Goal: Task Accomplishment & Management: Use online tool/utility

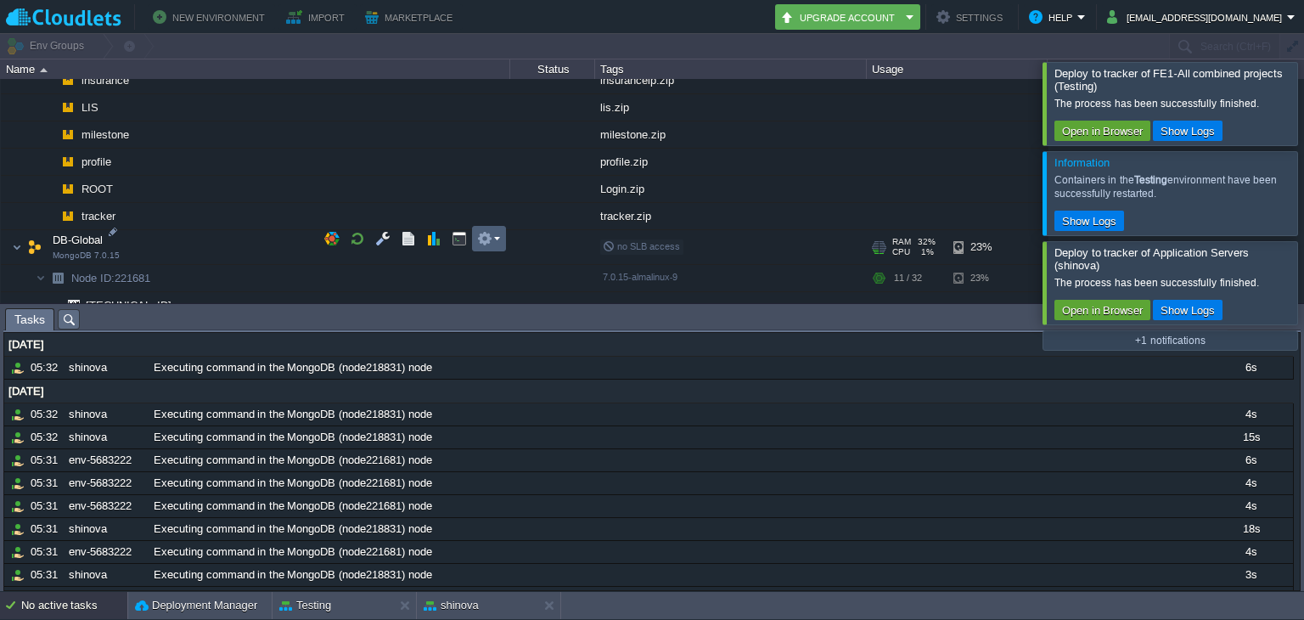
scroll to position [1400, 0]
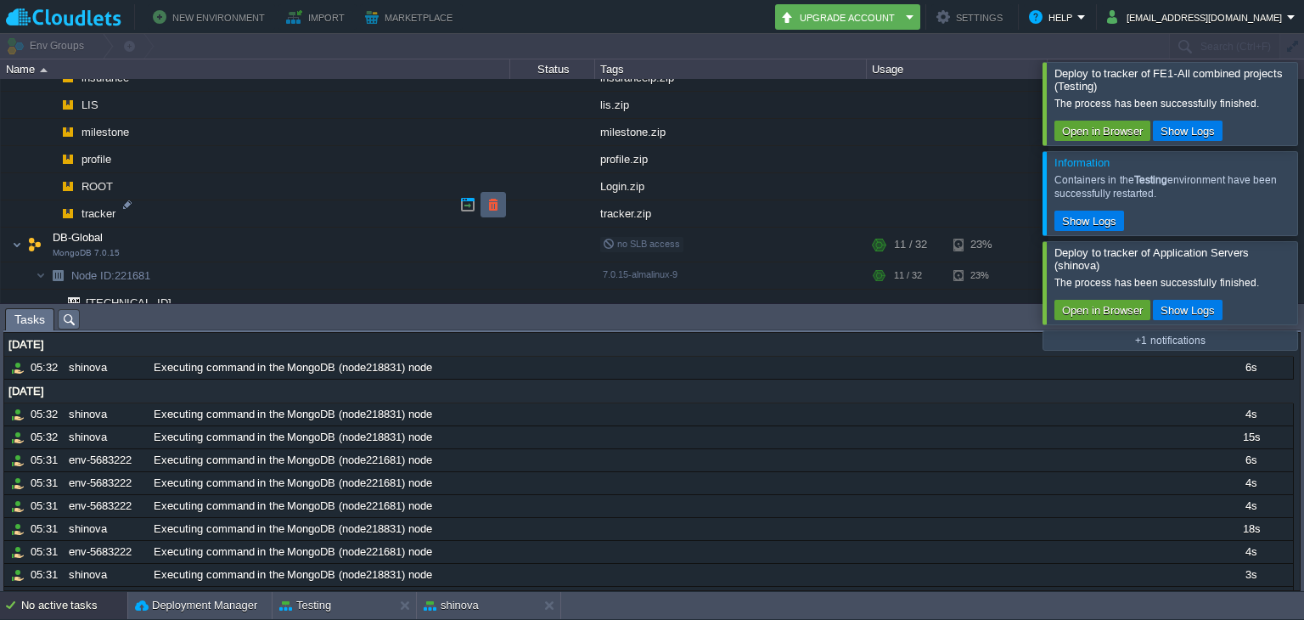
click at [503, 200] on td at bounding box center [493, 204] width 25 height 25
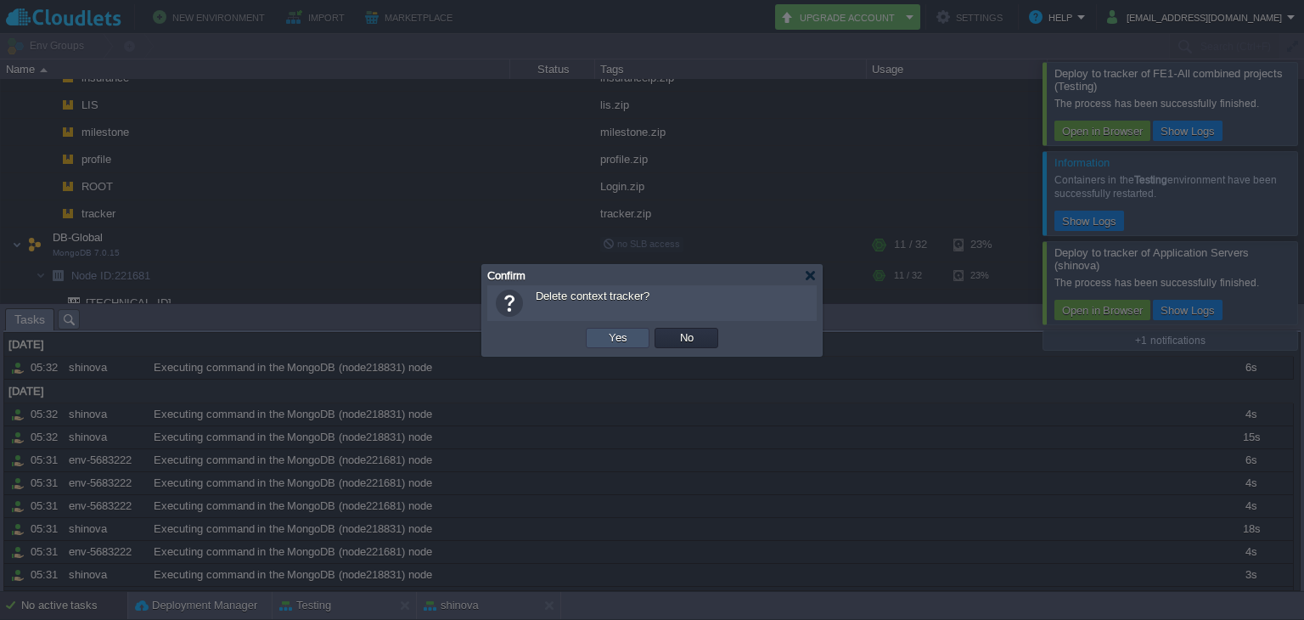
click at [606, 330] on button "Yes" at bounding box center [618, 337] width 29 height 15
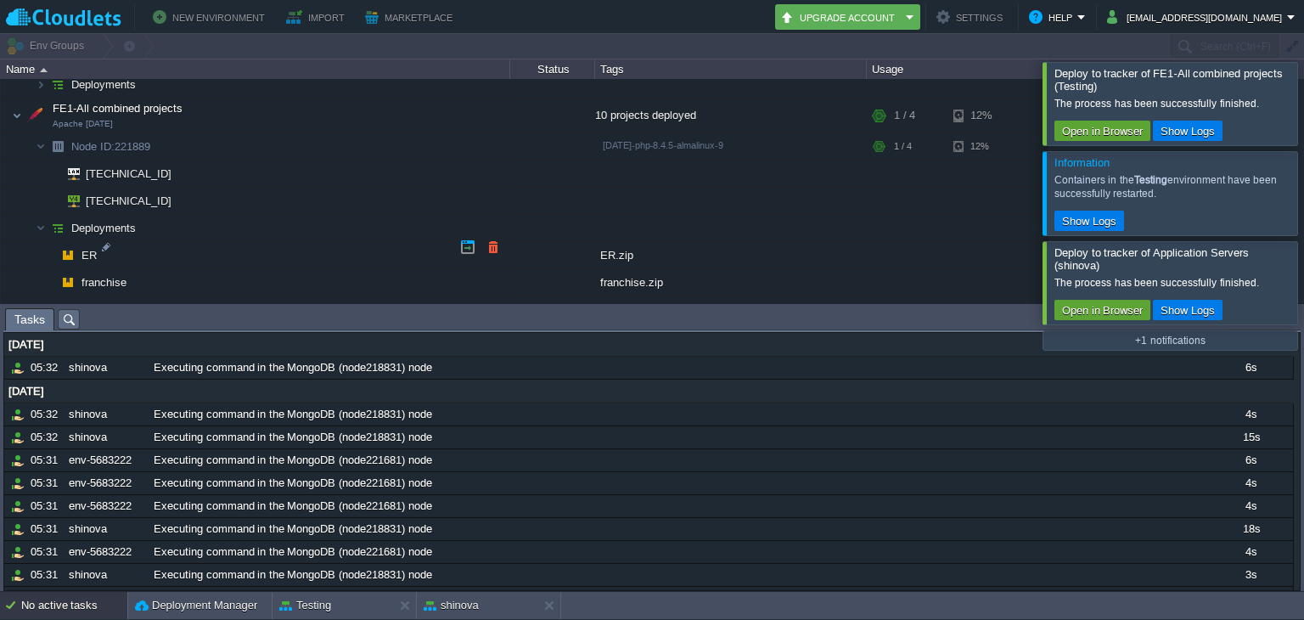
scroll to position [1113, 0]
click at [442, 219] on button "button" at bounding box center [442, 220] width 15 height 15
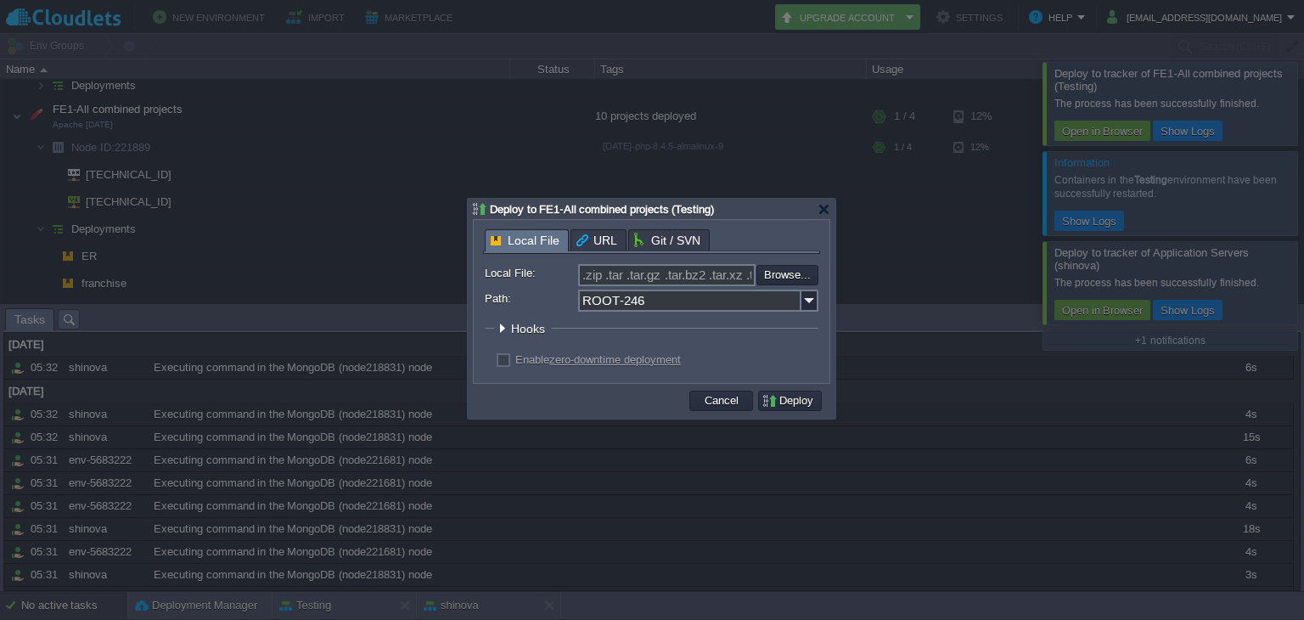
scroll to position [1130, 0]
drag, startPoint x: 652, startPoint y: 302, endPoint x: 555, endPoint y: 301, distance: 97.7
click at [555, 301] on div "Path: ROOT-246" at bounding box center [652, 301] width 334 height 22
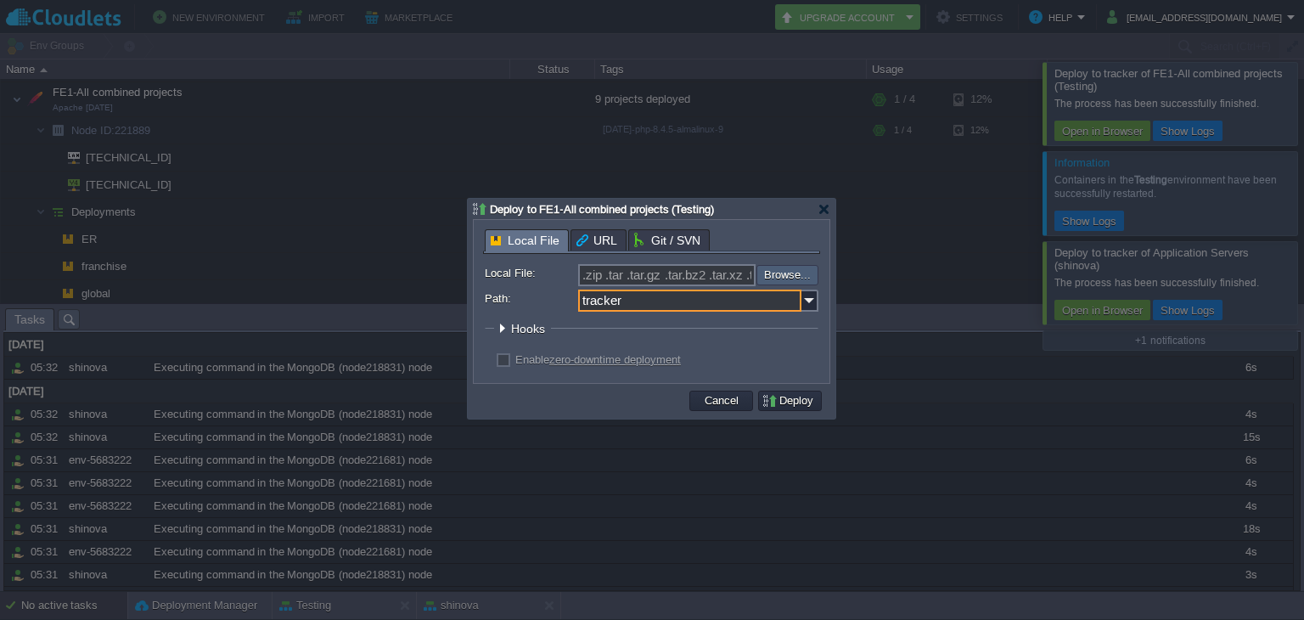
type input "tracker"
click at [775, 276] on input "file" at bounding box center [711, 275] width 215 height 20
type input "C:\fakepath\tracker.zip"
type input "tracker.zip"
click at [794, 408] on button "Deploy" at bounding box center [790, 400] width 57 height 15
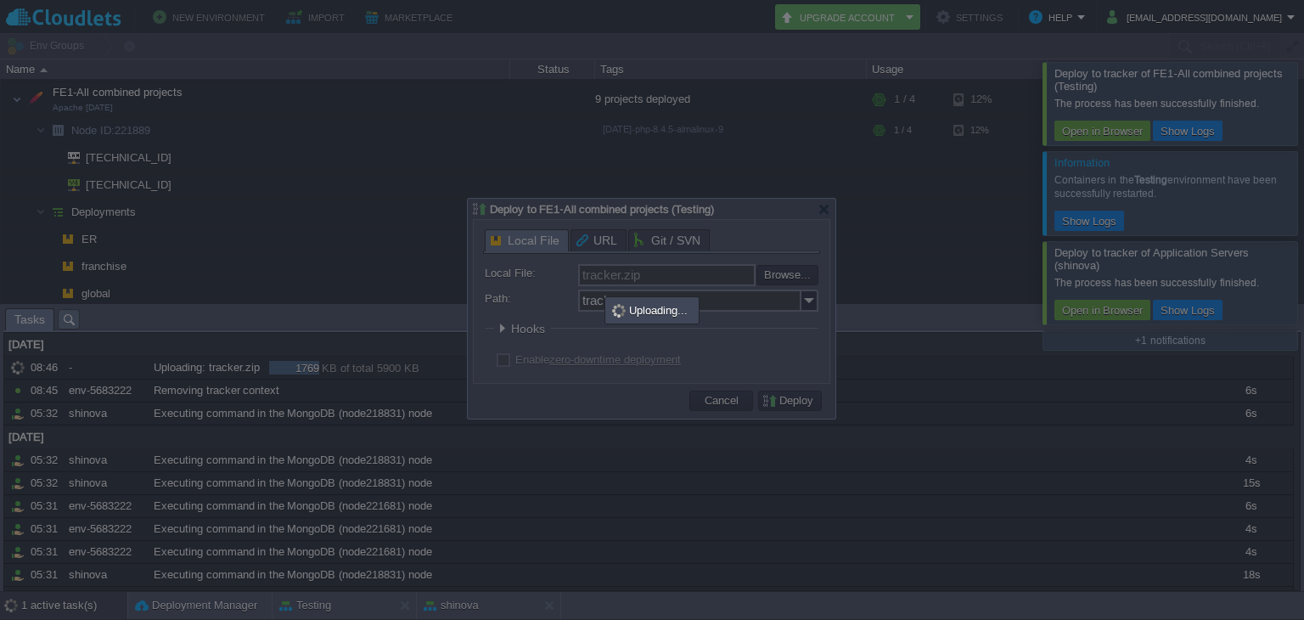
click at [631, 240] on div at bounding box center [652, 309] width 368 height 220
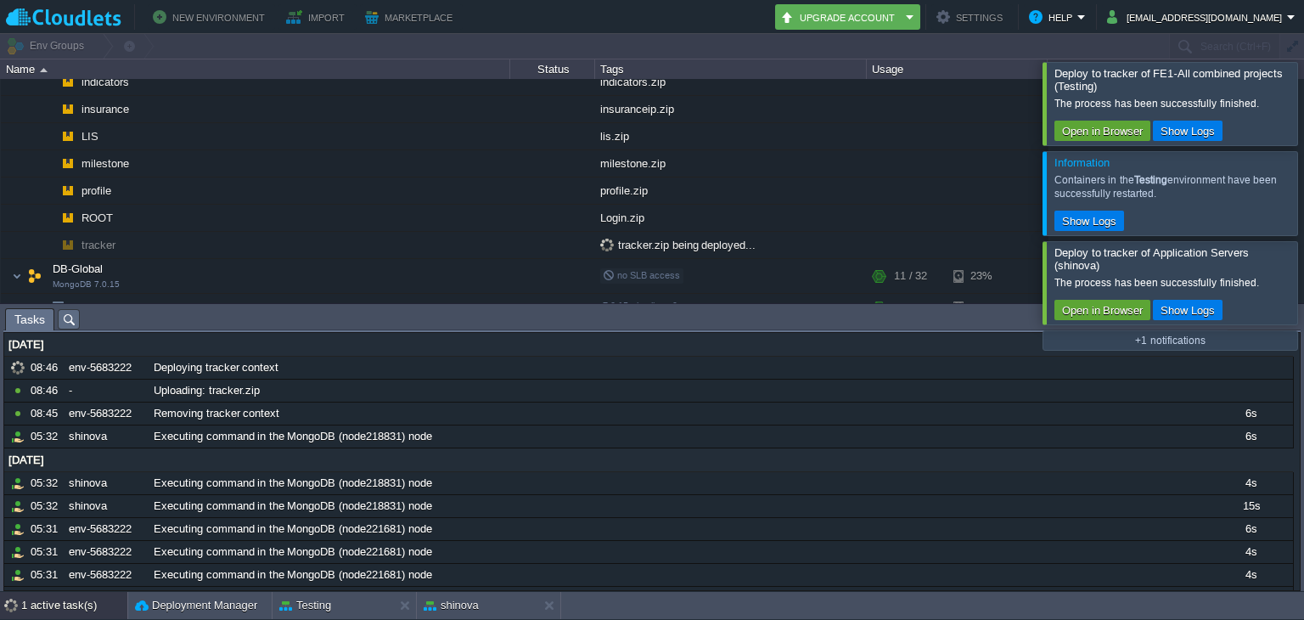
scroll to position [1385, 0]
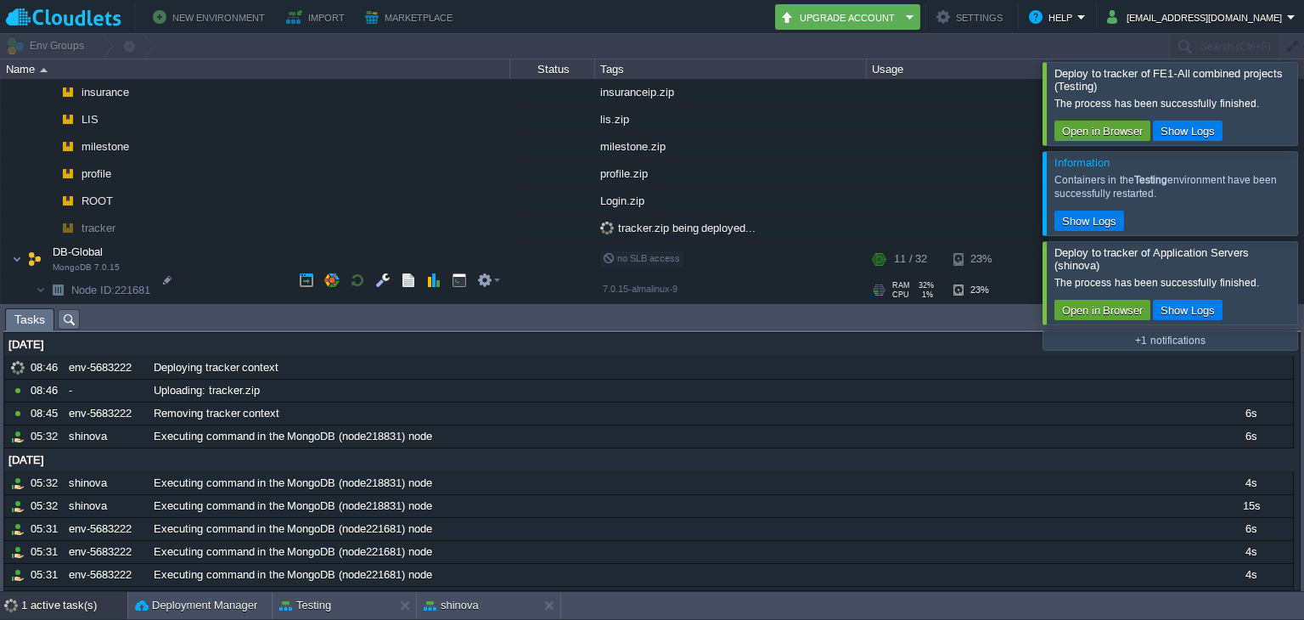
click at [733, 281] on div "7.0.15-almalinux-9" at bounding box center [731, 290] width 266 height 27
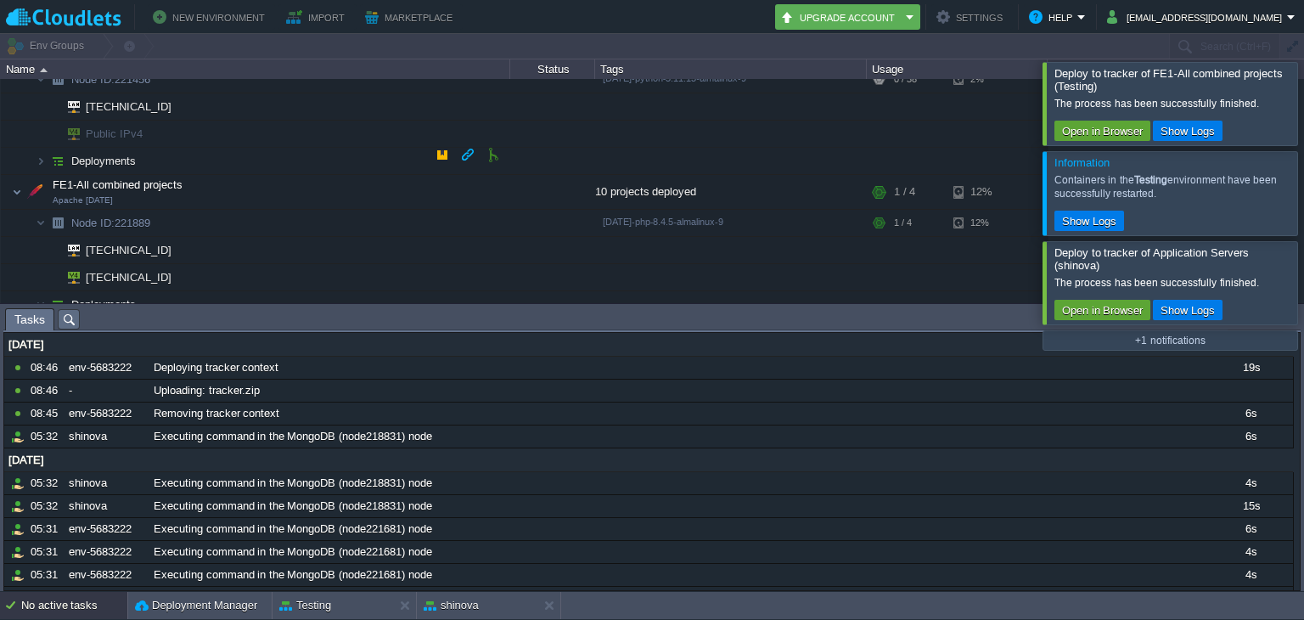
scroll to position [1039, 0]
click at [377, 180] on button "button" at bounding box center [382, 183] width 15 height 15
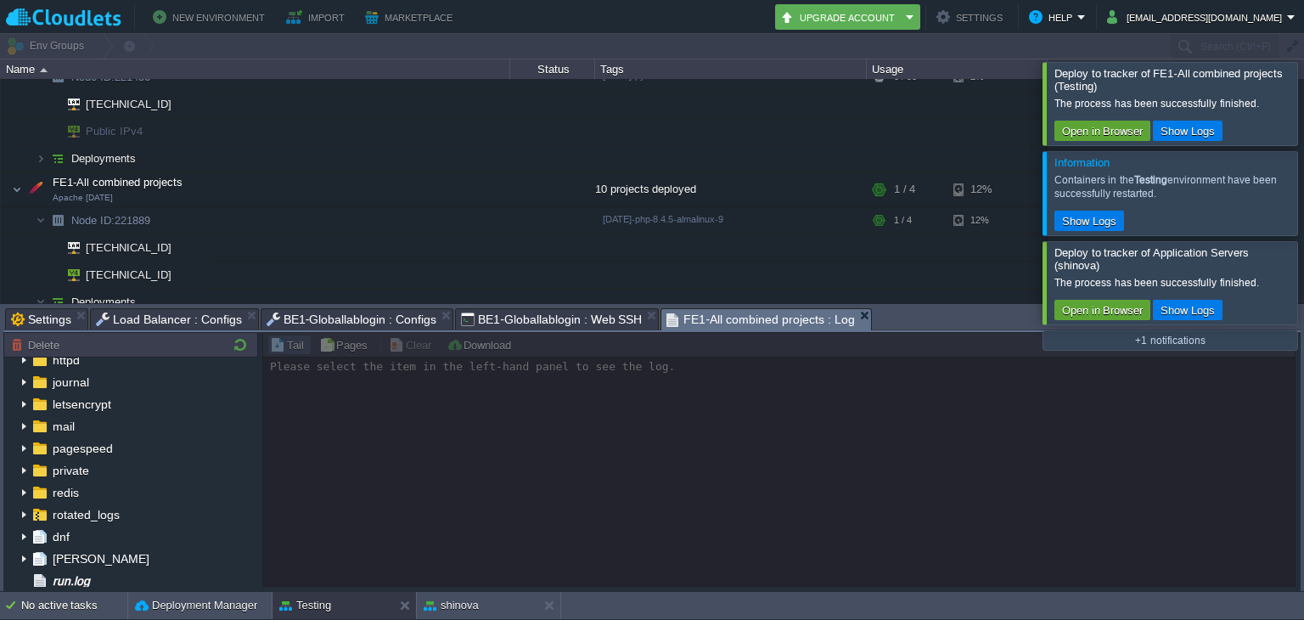
scroll to position [0, 0]
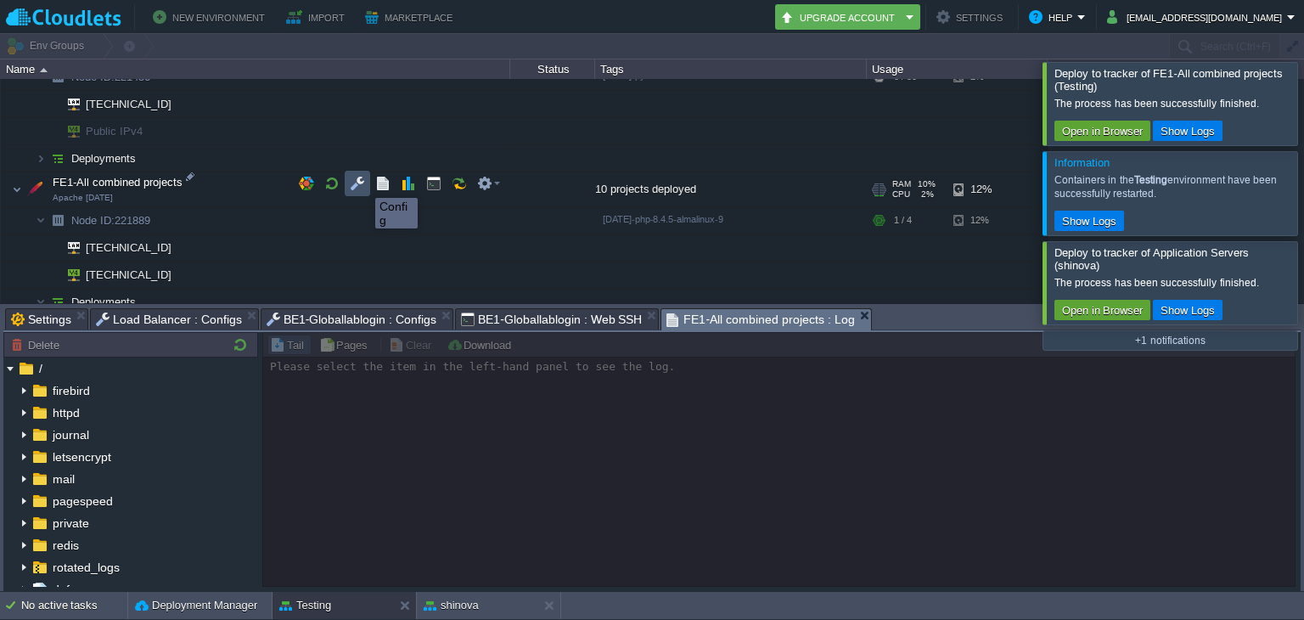
click at [363, 183] on button "button" at bounding box center [357, 183] width 15 height 15
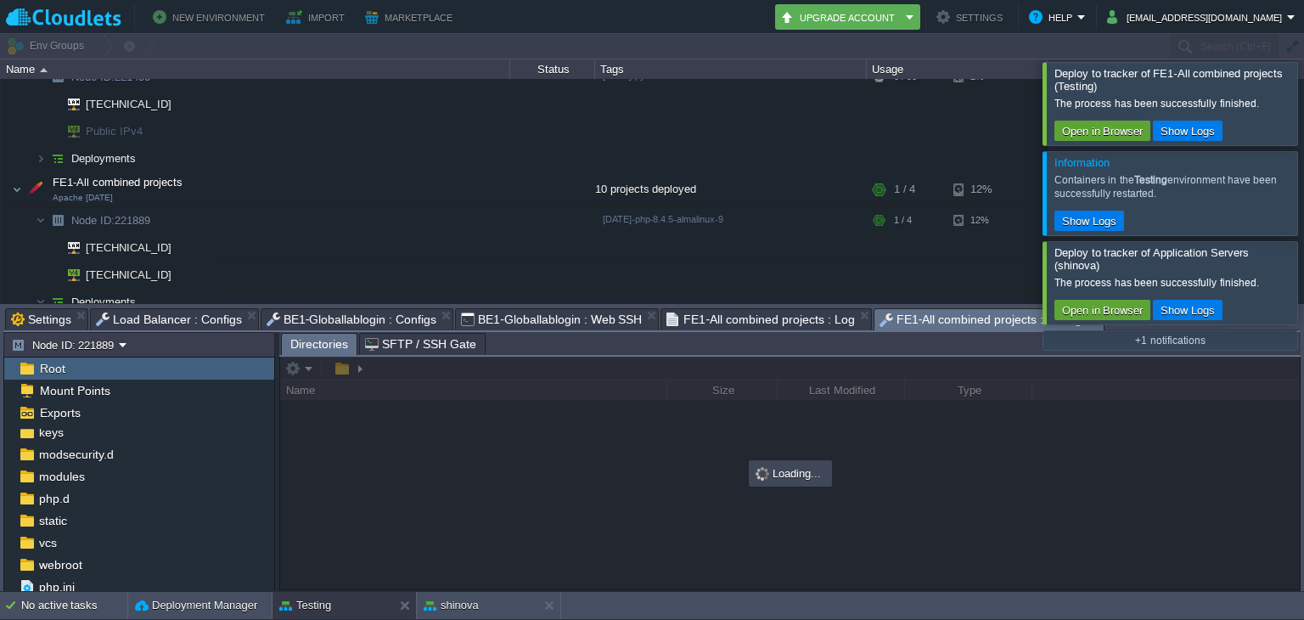
scroll to position [187, 0]
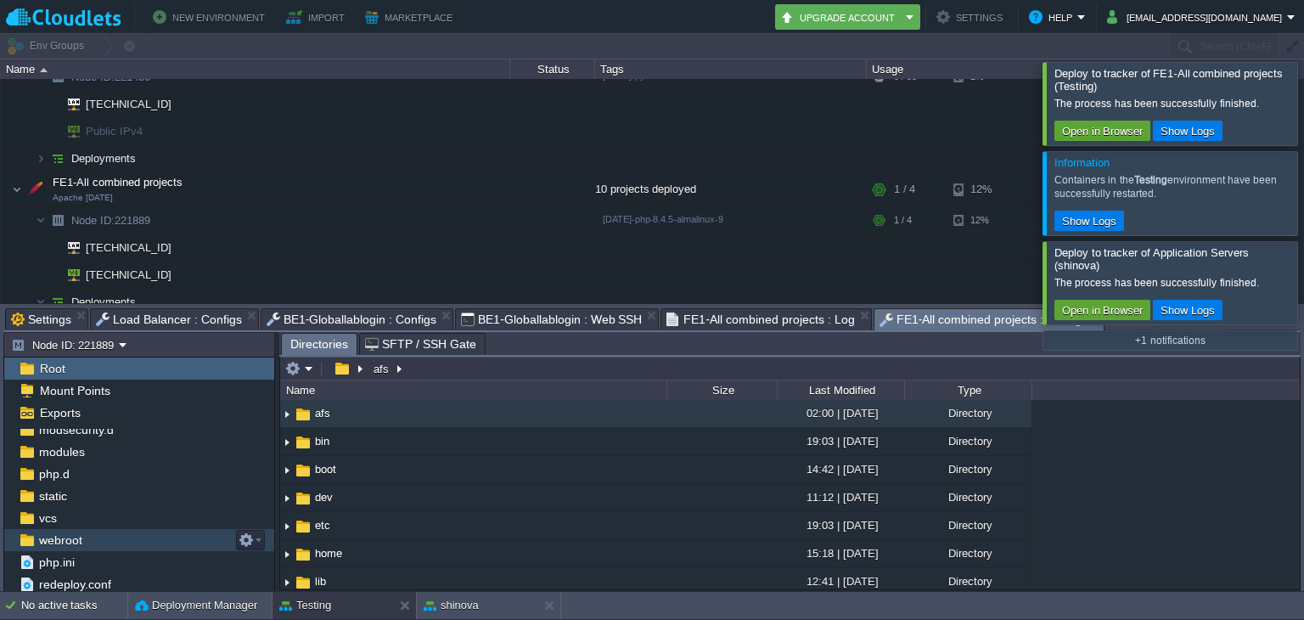
click at [144, 537] on div "webroot" at bounding box center [139, 540] width 270 height 22
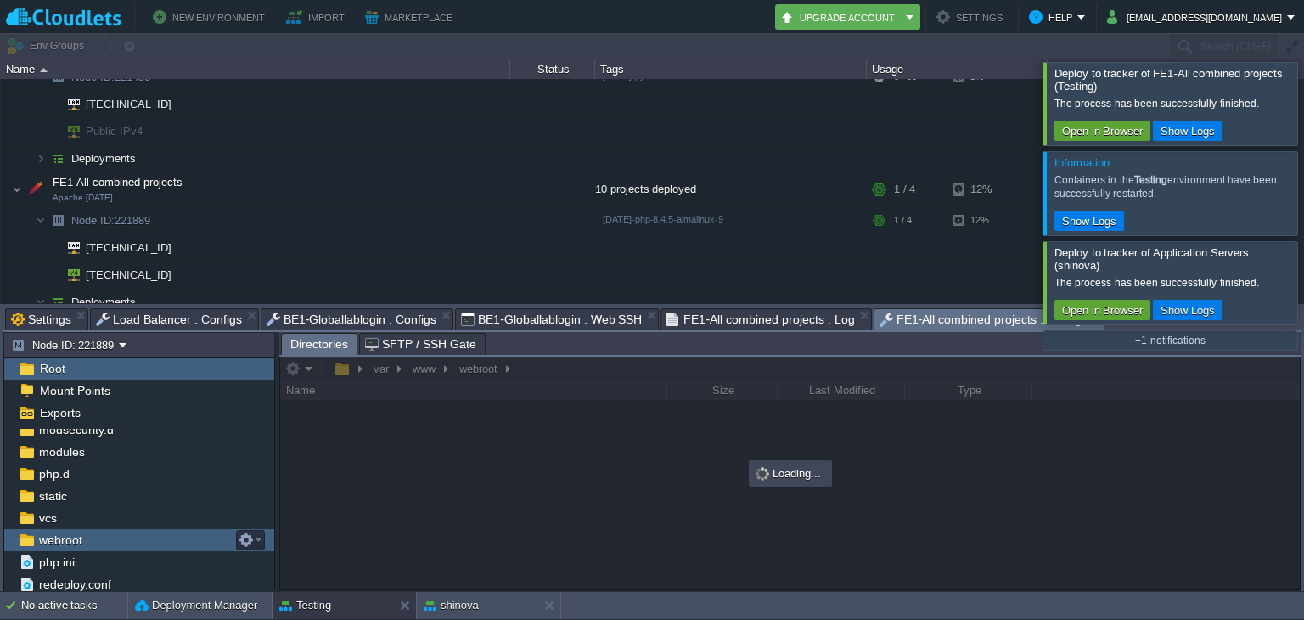
click at [144, 537] on div "webroot" at bounding box center [139, 540] width 270 height 22
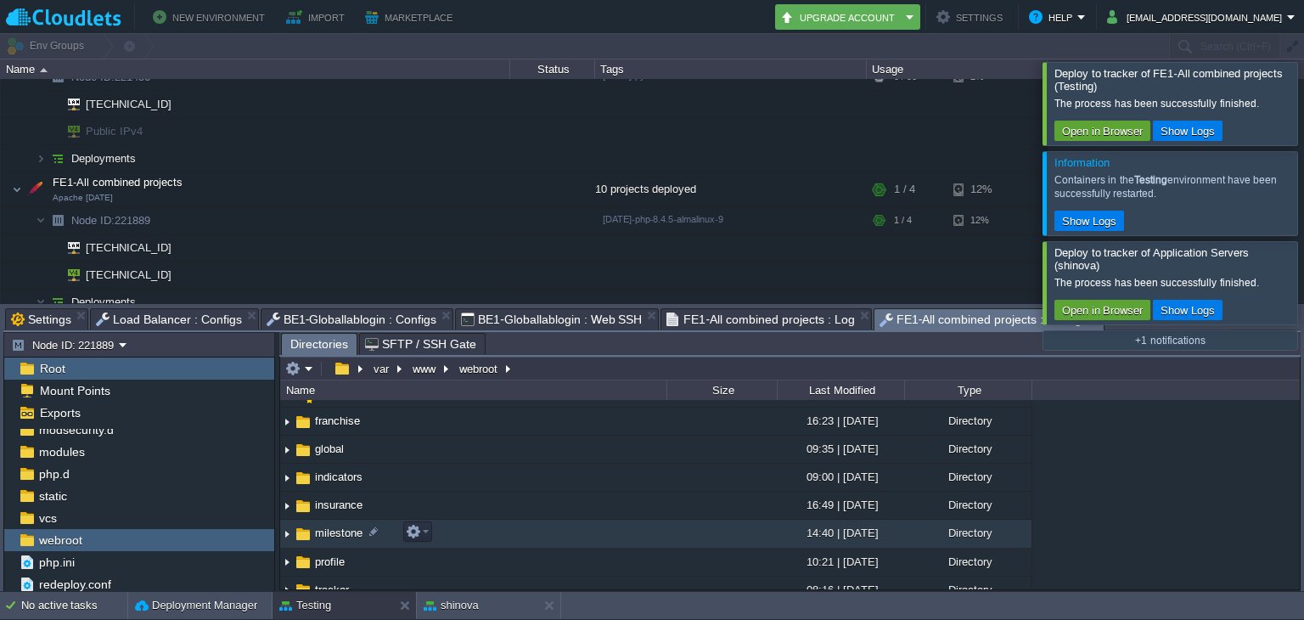
scroll to position [115, 0]
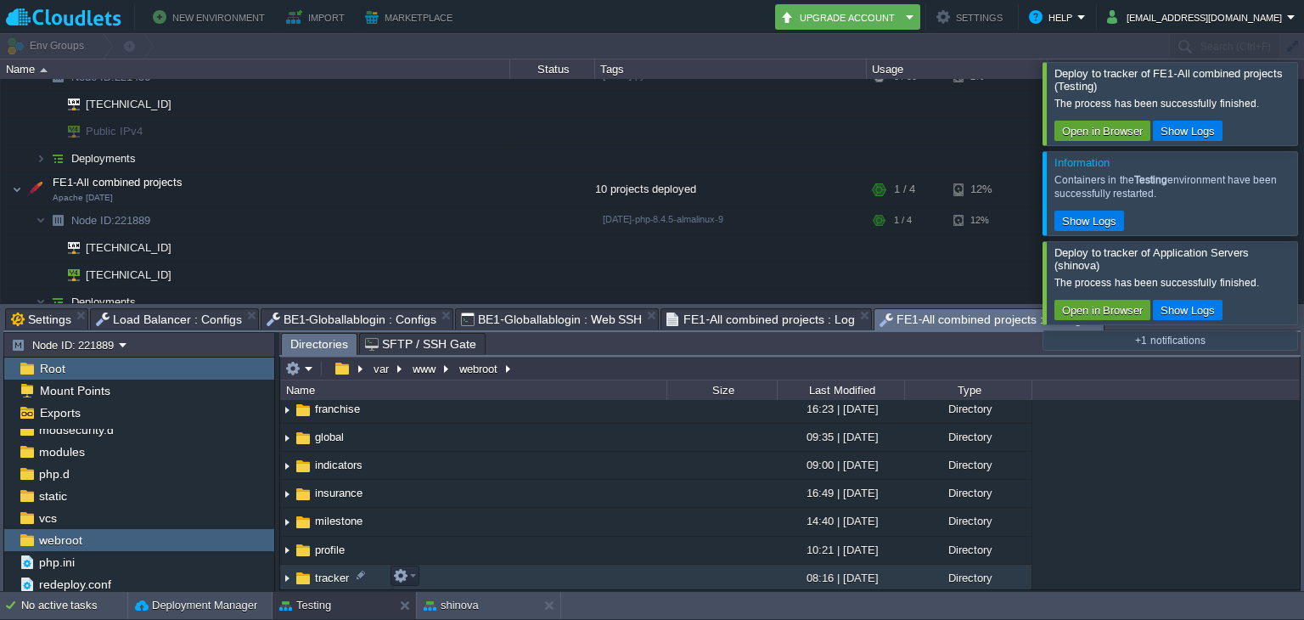
click at [334, 577] on span "tracker" at bounding box center [332, 578] width 39 height 14
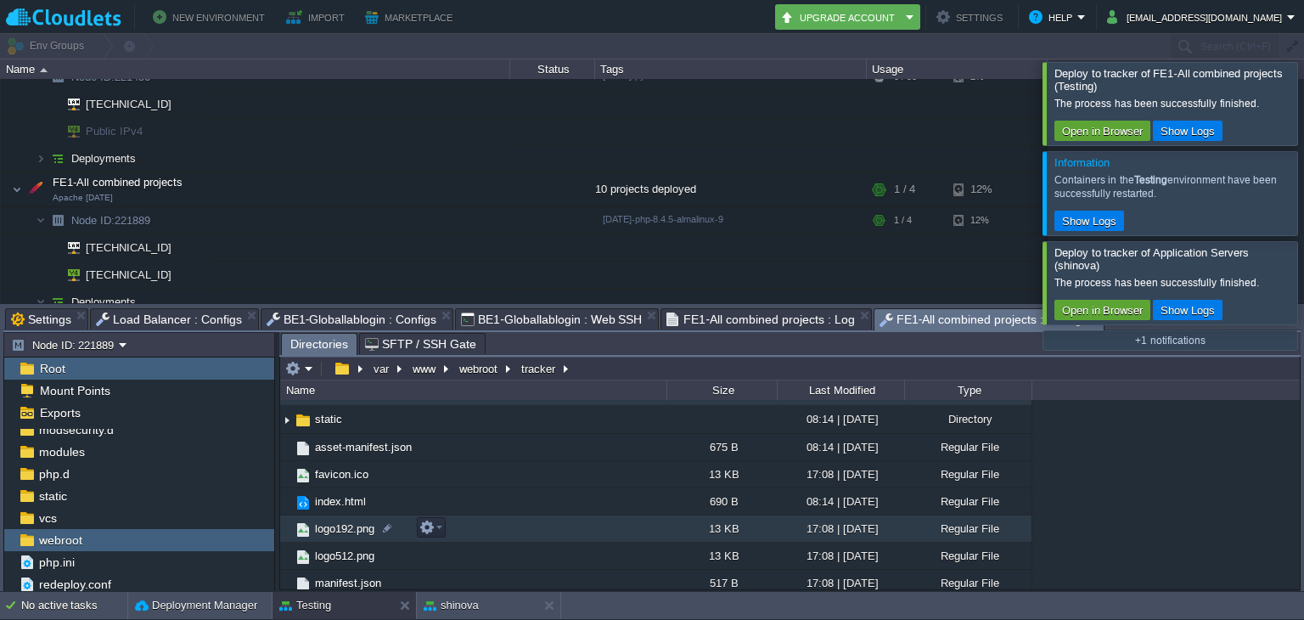
scroll to position [0, 0]
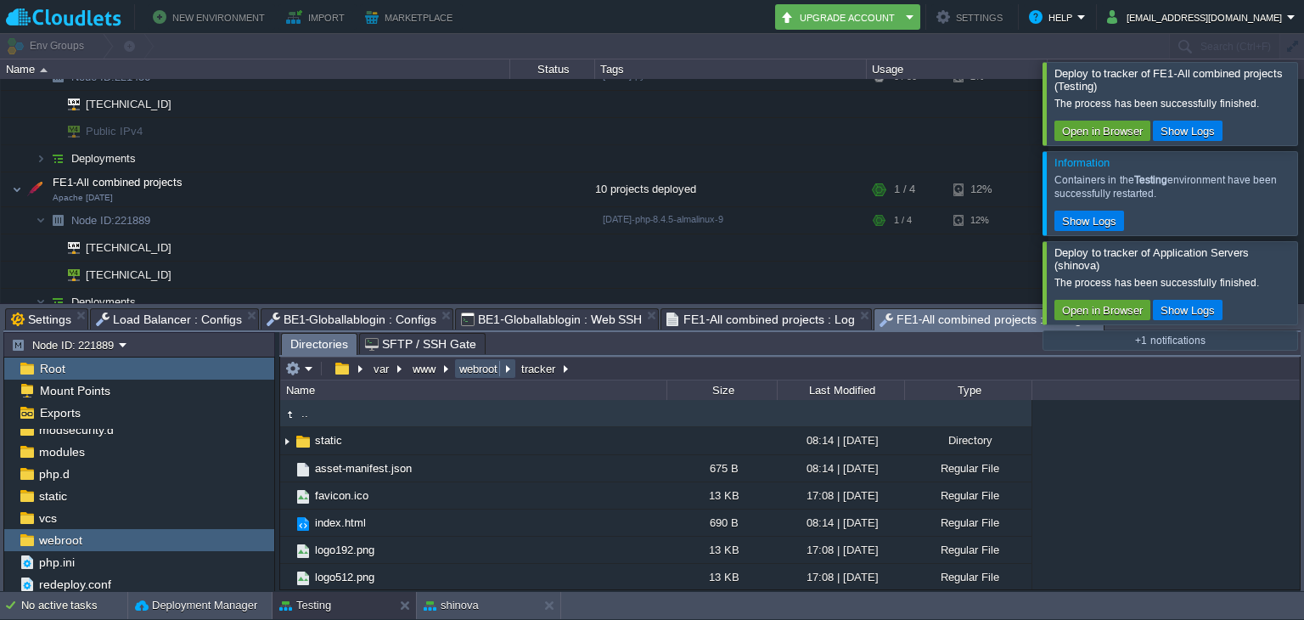
click at [474, 366] on button "webroot" at bounding box center [479, 368] width 45 height 15
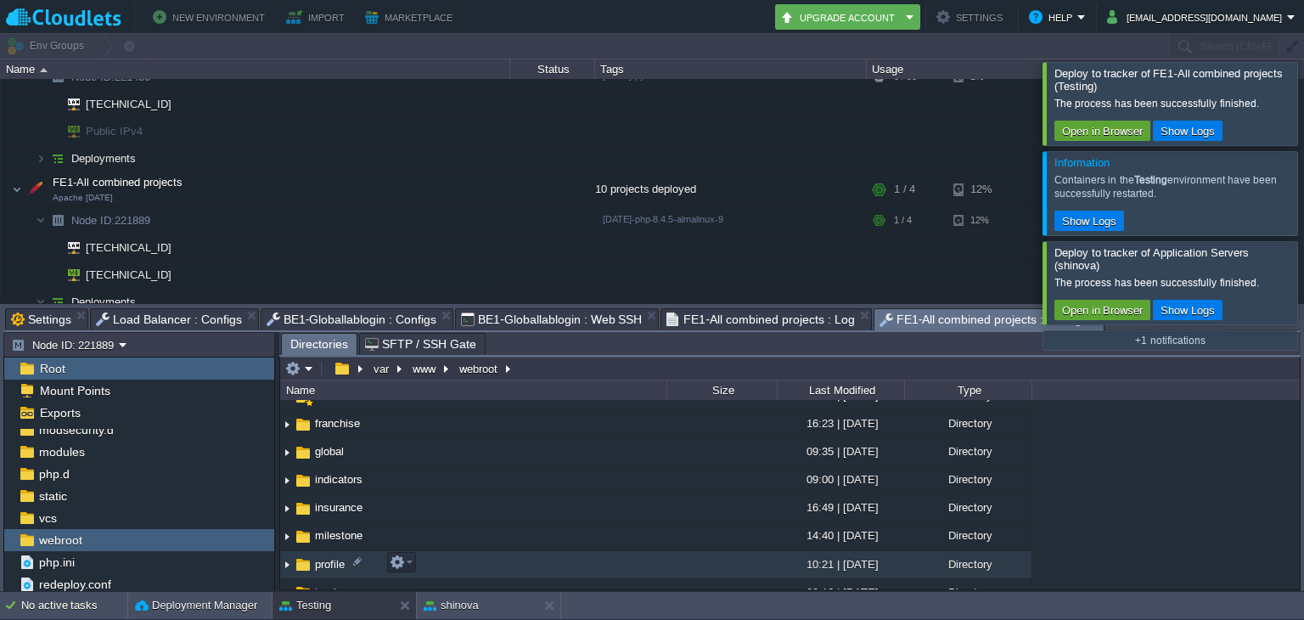
scroll to position [115, 0]
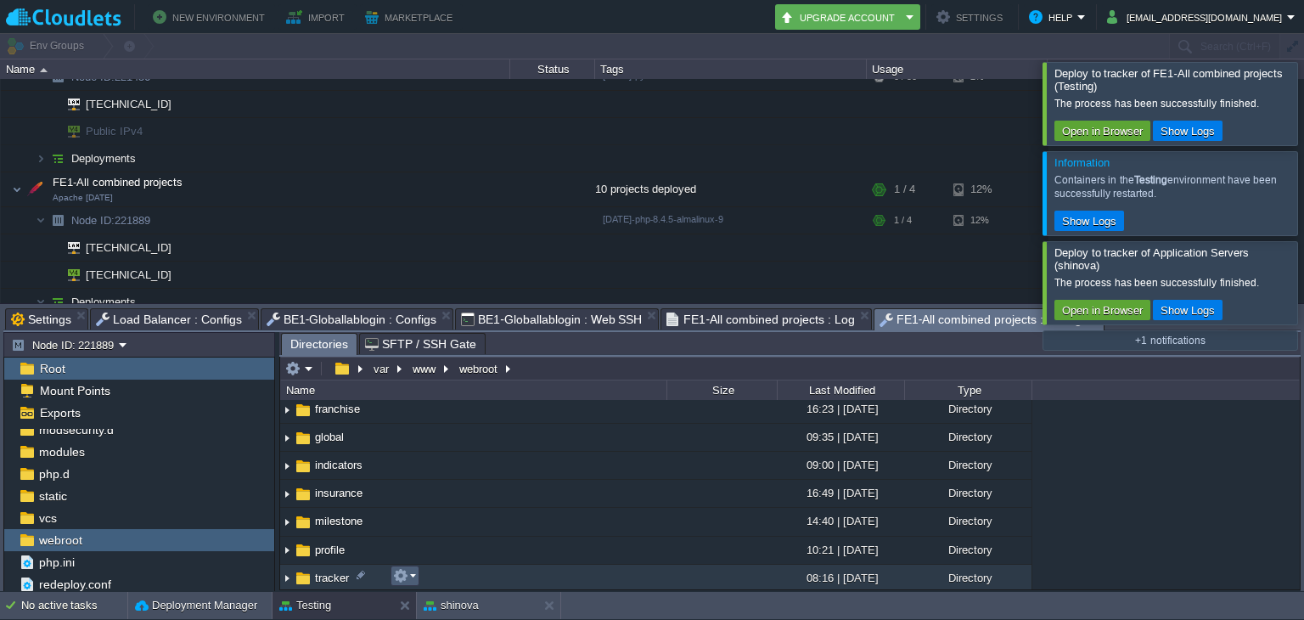
click at [401, 572] on button "button" at bounding box center [400, 575] width 15 height 15
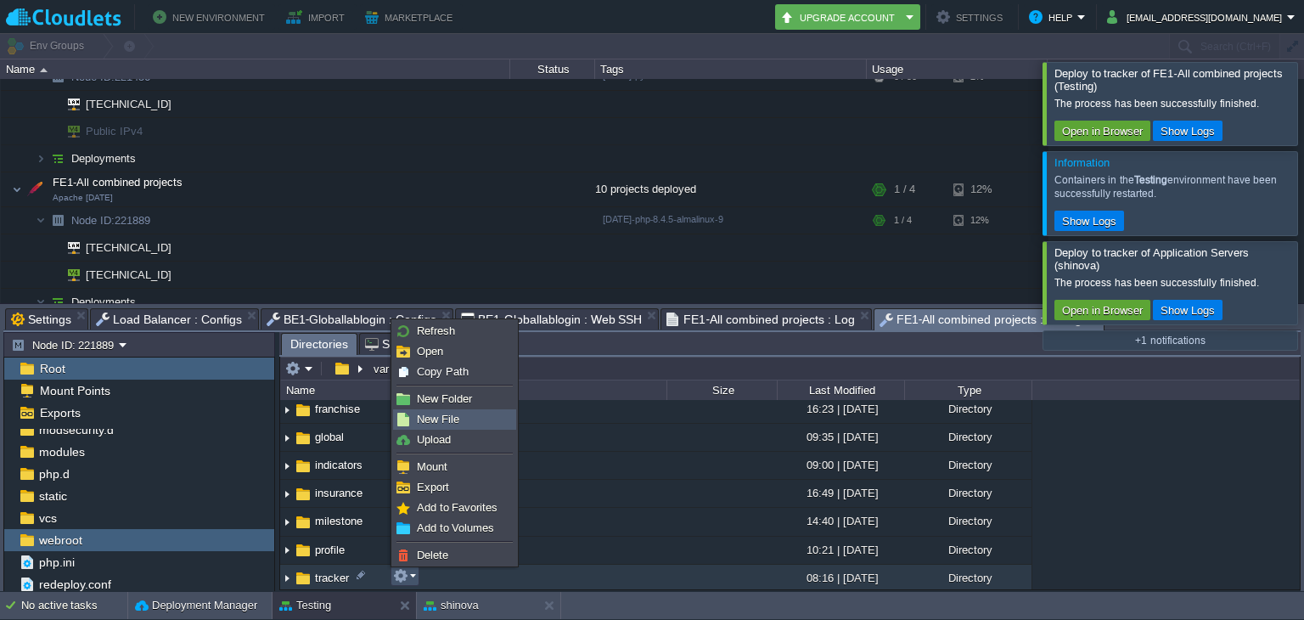
click at [473, 421] on link "New File" at bounding box center [454, 419] width 121 height 19
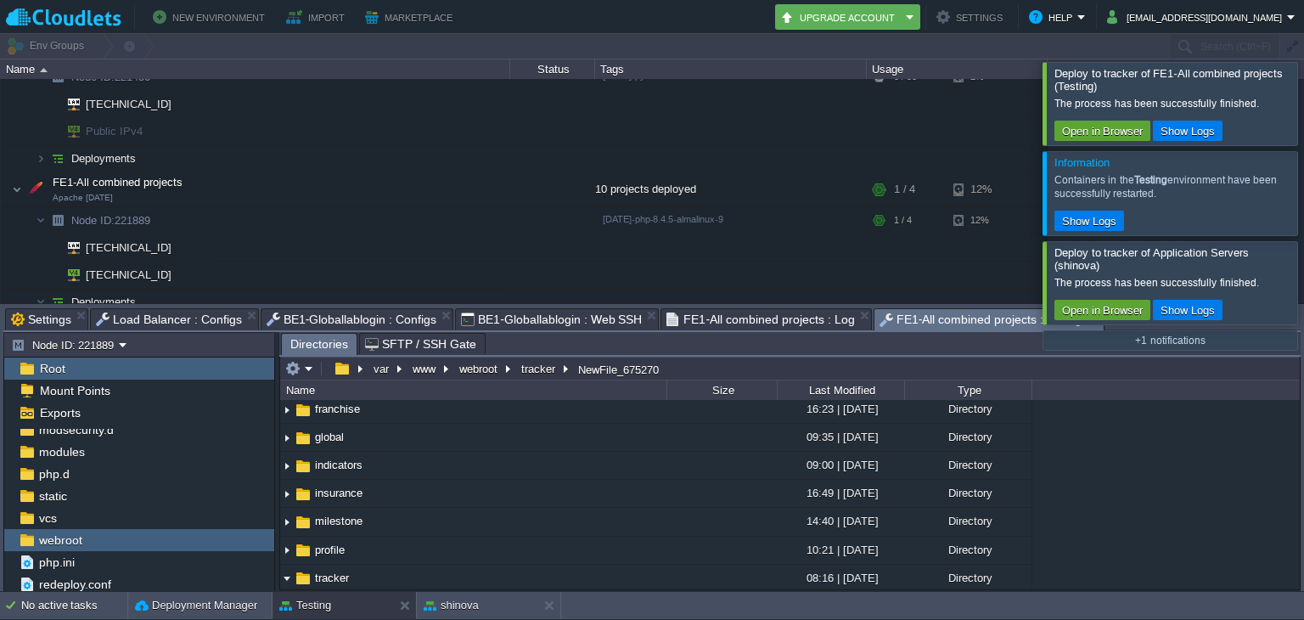
scroll to position [386, 0]
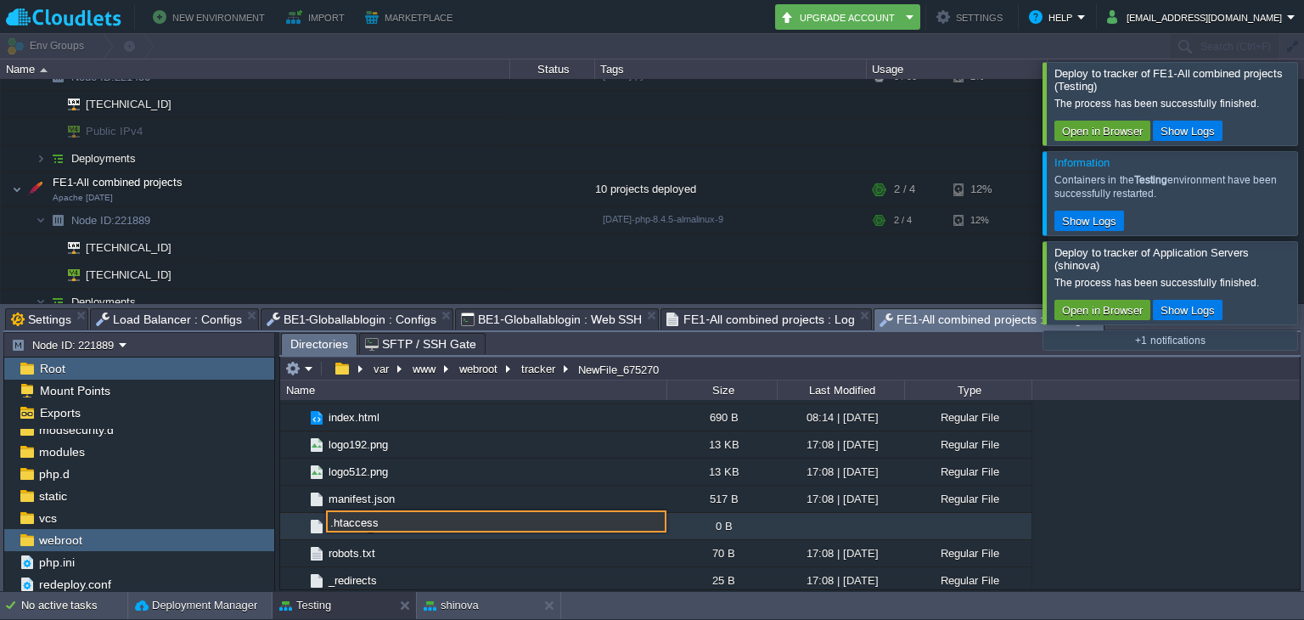
type input ".htaccess"
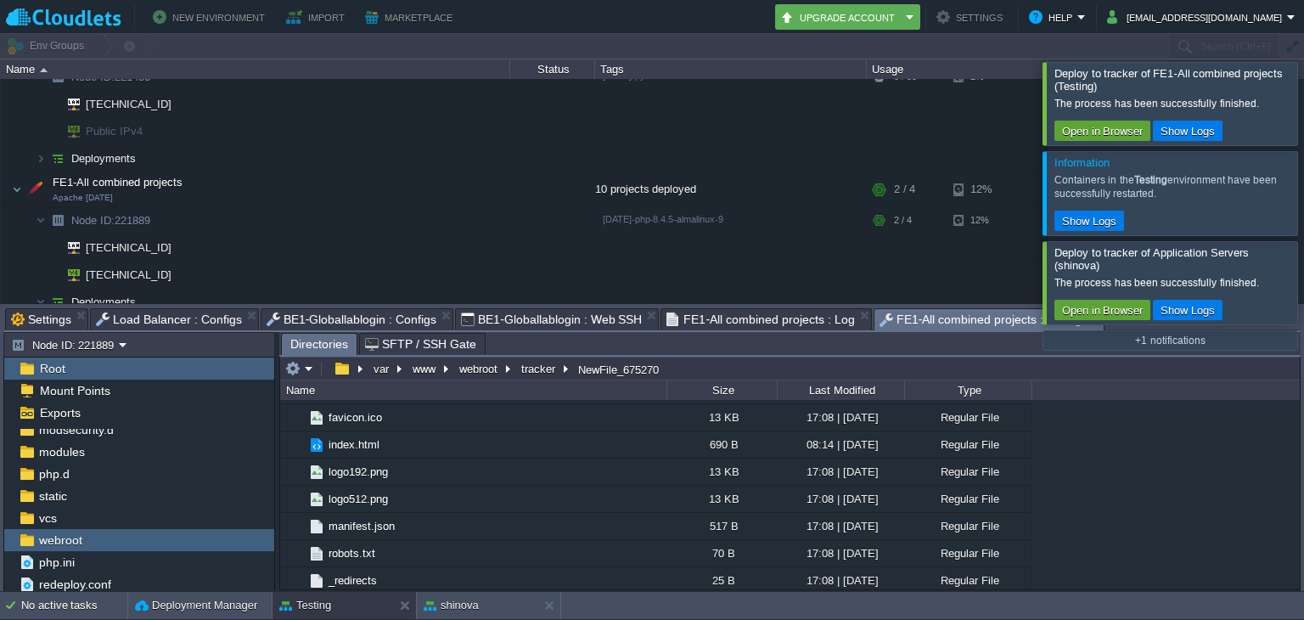
scroll to position [251, 0]
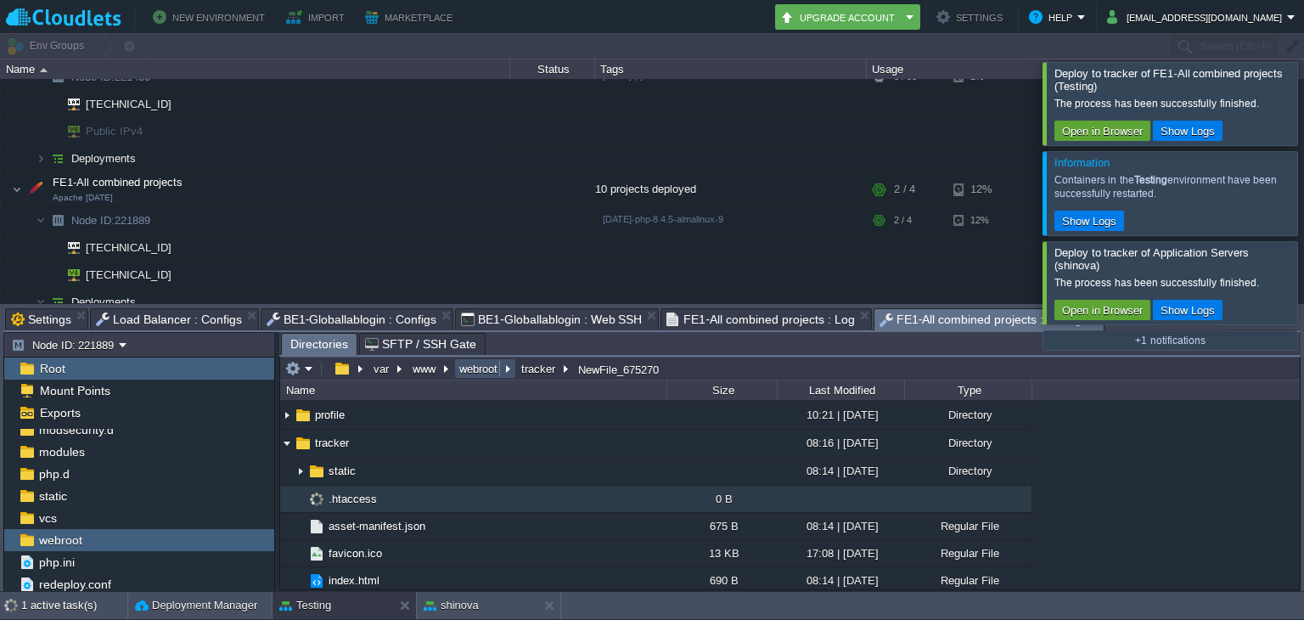
click at [477, 368] on button "webroot" at bounding box center [479, 368] width 45 height 15
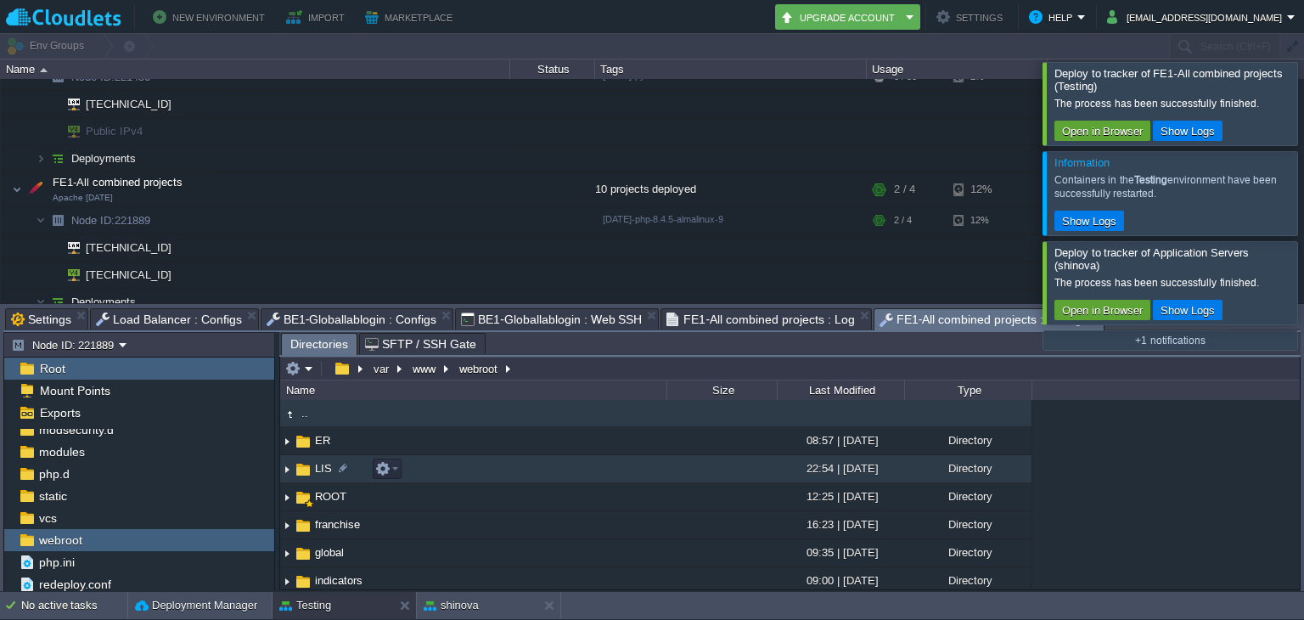
click at [315, 472] on span "LIS" at bounding box center [324, 468] width 22 height 14
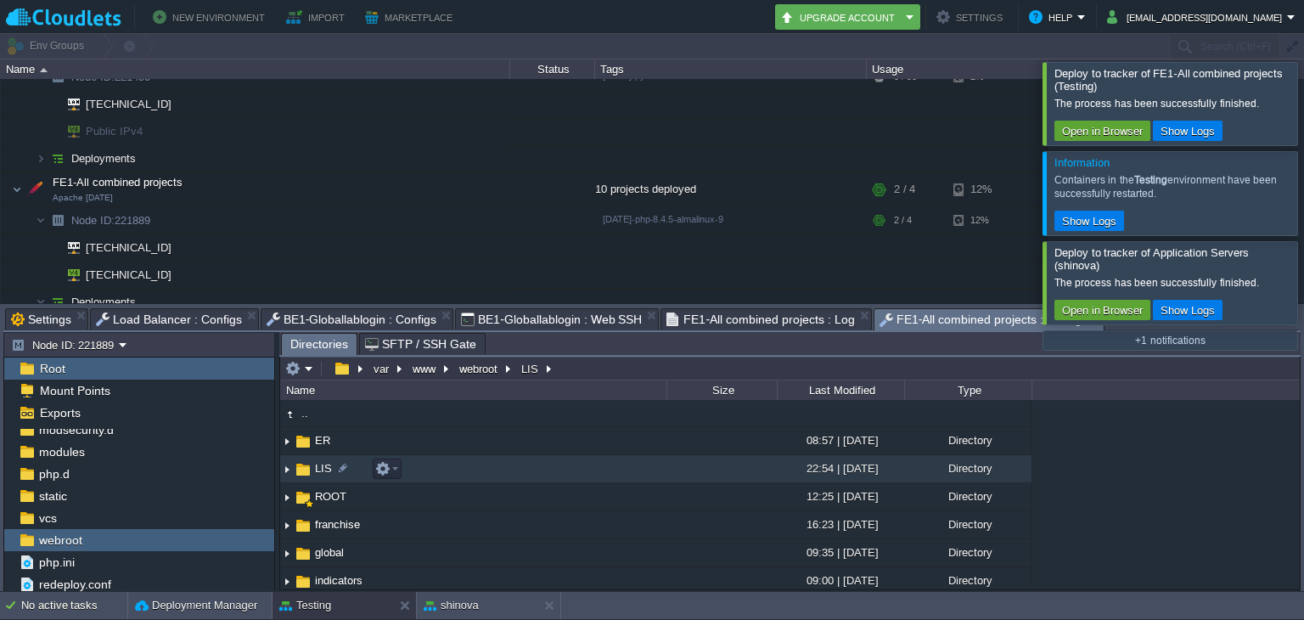
click at [315, 472] on span "LIS" at bounding box center [324, 468] width 22 height 14
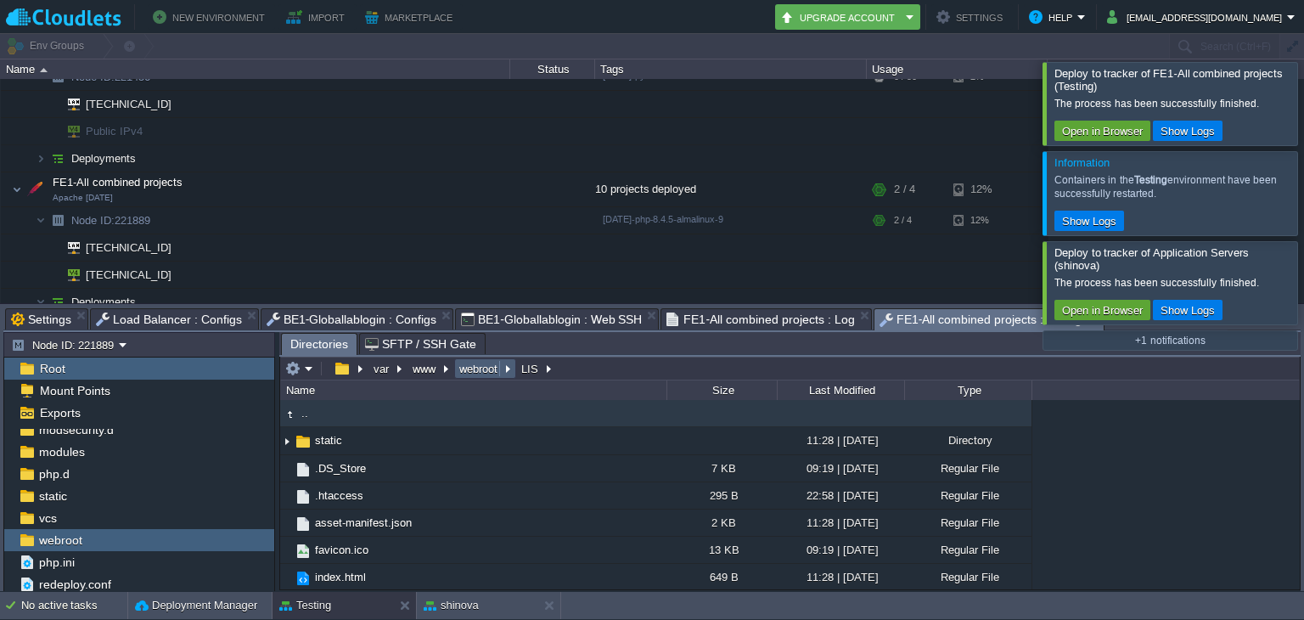
click at [476, 360] on td "webroot" at bounding box center [485, 368] width 62 height 20
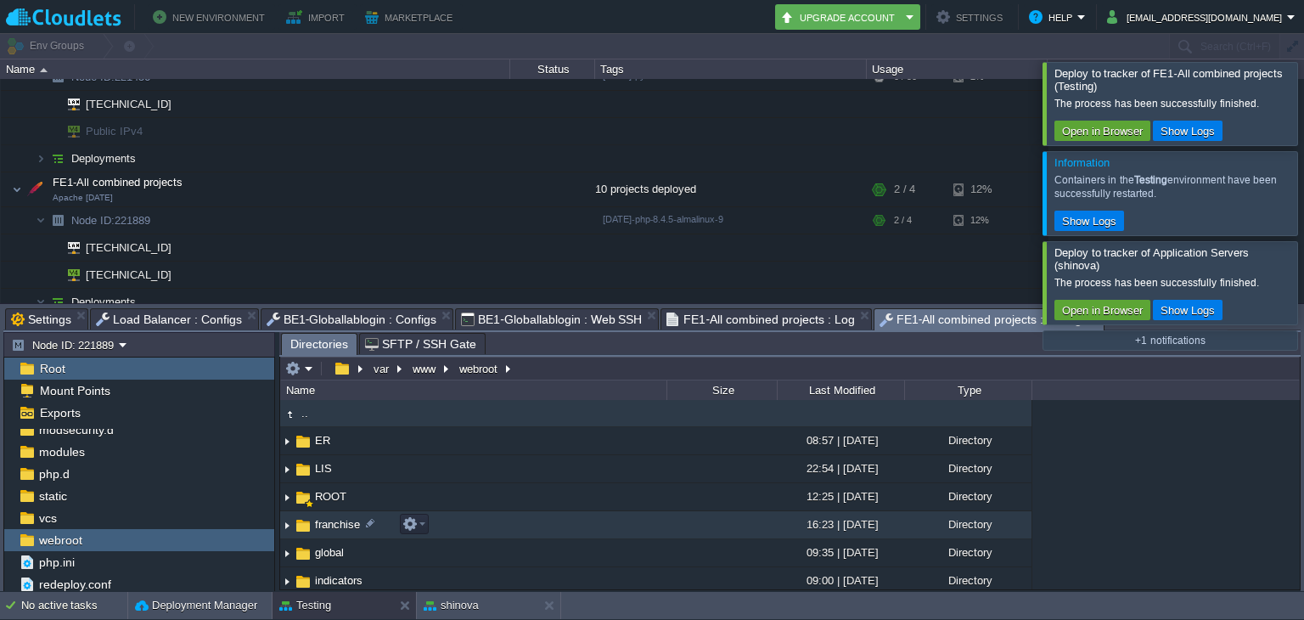
scroll to position [115, 0]
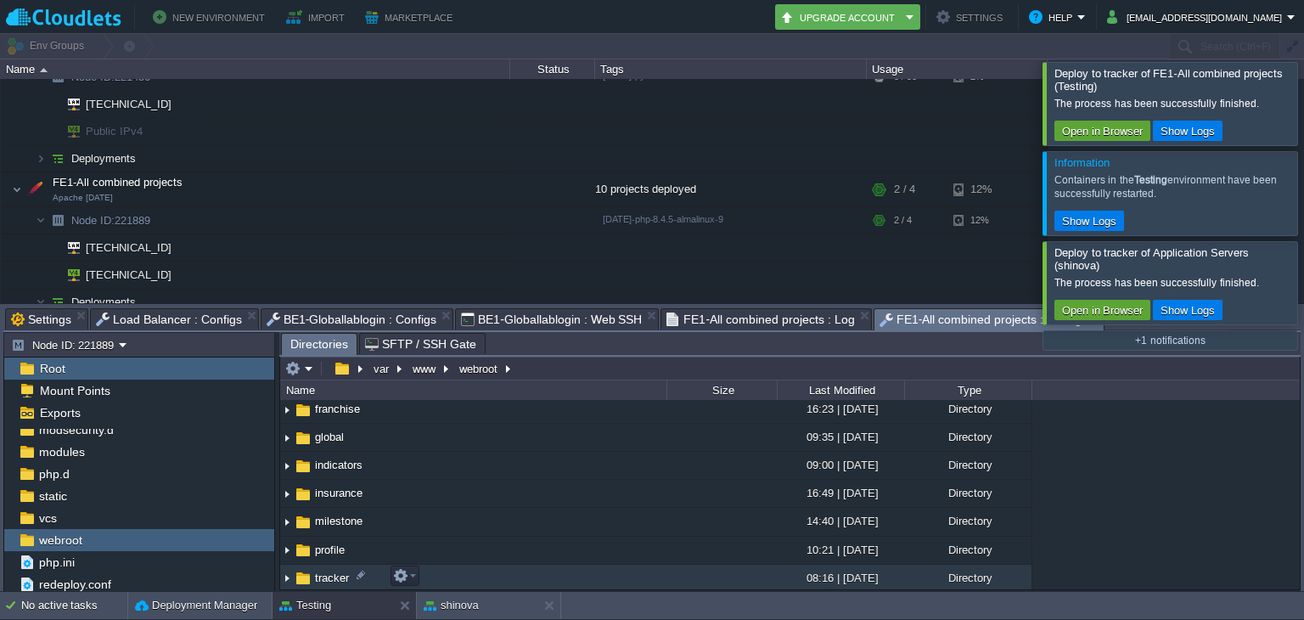
click at [319, 566] on td "tracker" at bounding box center [473, 579] width 386 height 28
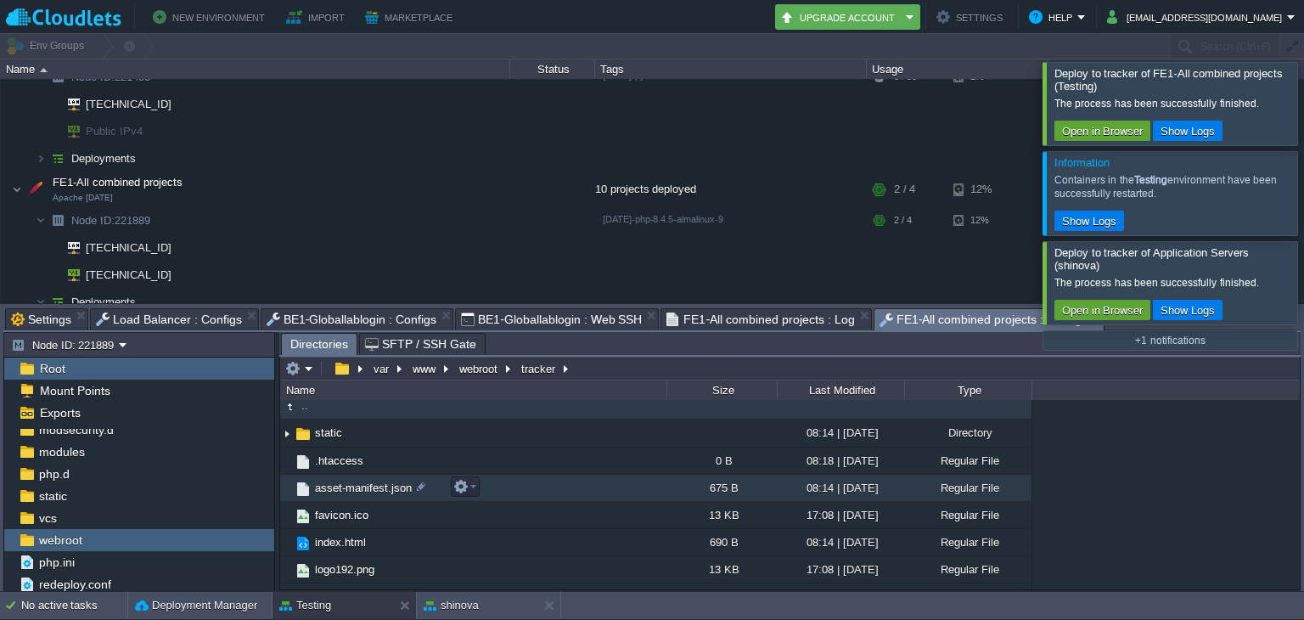
scroll to position [8, 0]
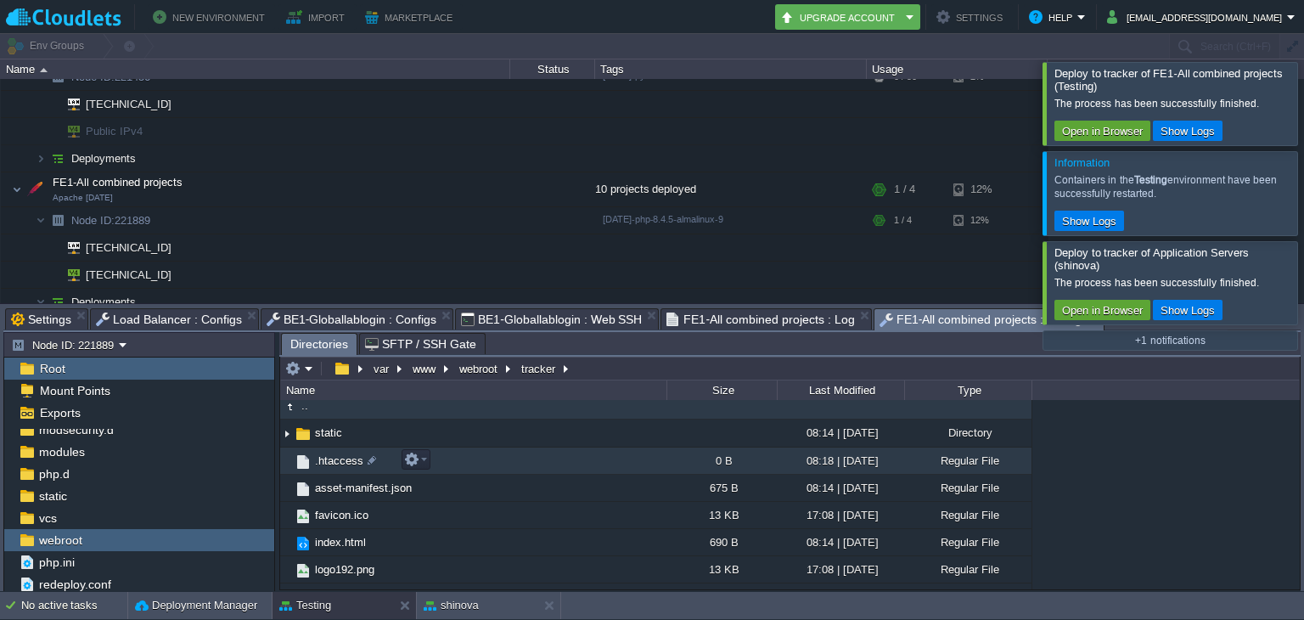
click at [336, 461] on span ".htaccess" at bounding box center [340, 461] width 54 height 14
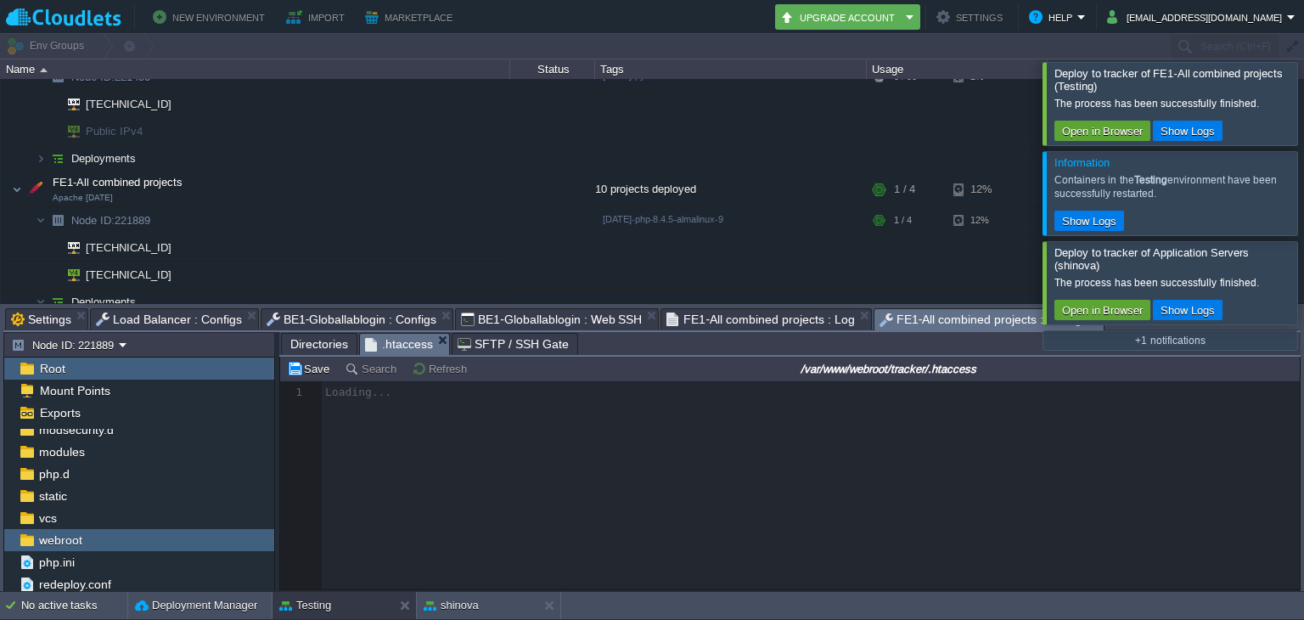
click at [505, 479] on div at bounding box center [790, 485] width 1020 height 208
click at [469, 495] on div at bounding box center [790, 485] width 1020 height 208
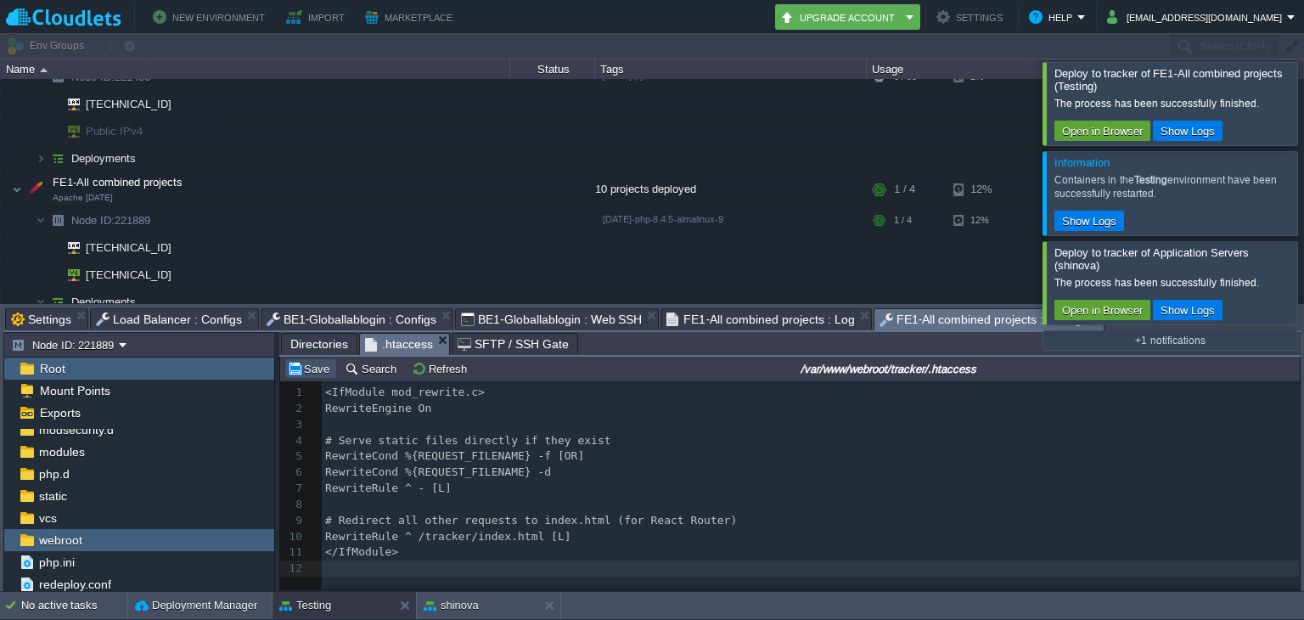
click at [318, 372] on button "Save" at bounding box center [311, 368] width 48 height 15
click at [313, 344] on span "Directories" at bounding box center [319, 344] width 58 height 20
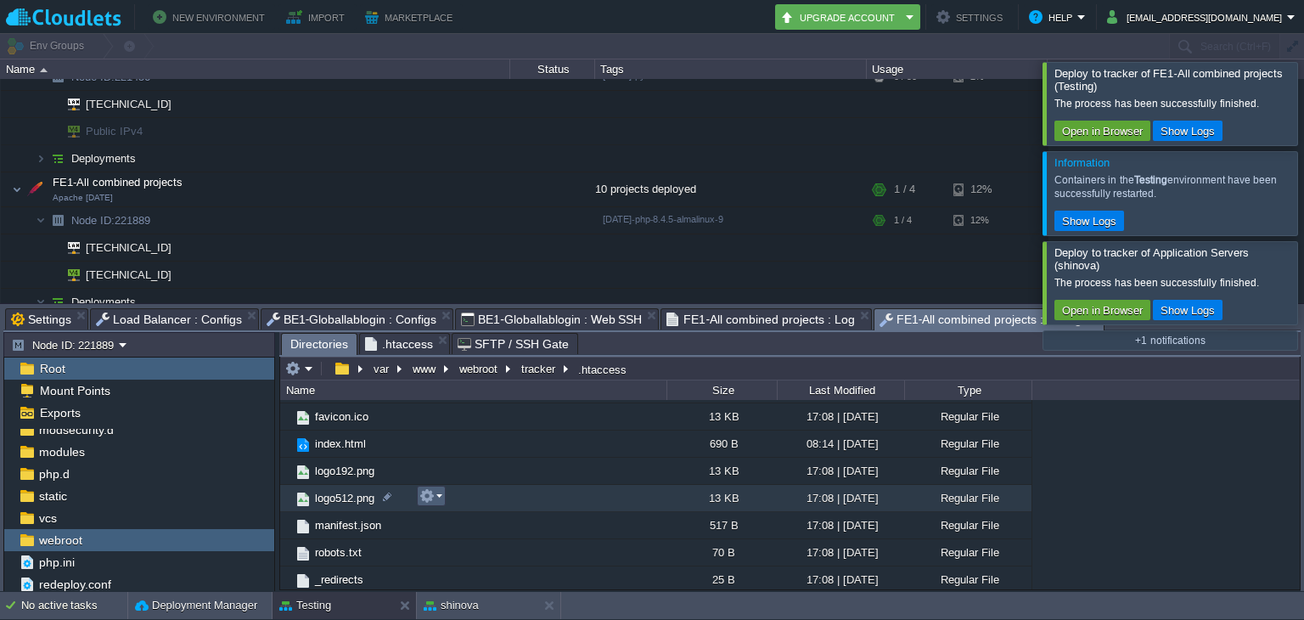
scroll to position [0, 0]
